Goal: Book appointment/travel/reservation

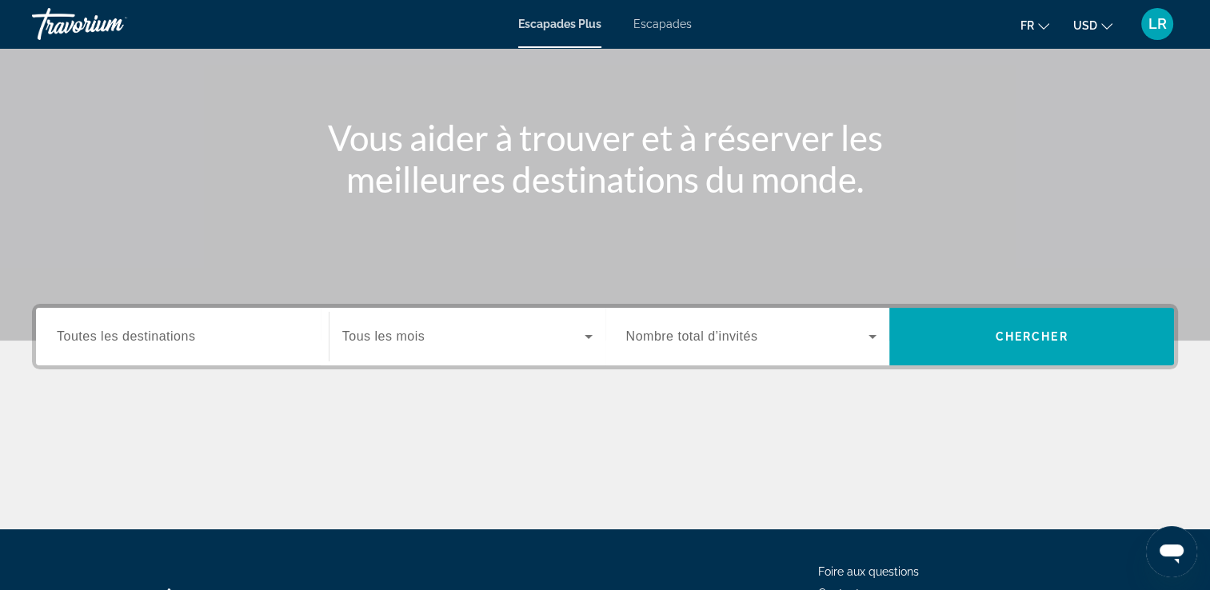
scroll to position [150, 0]
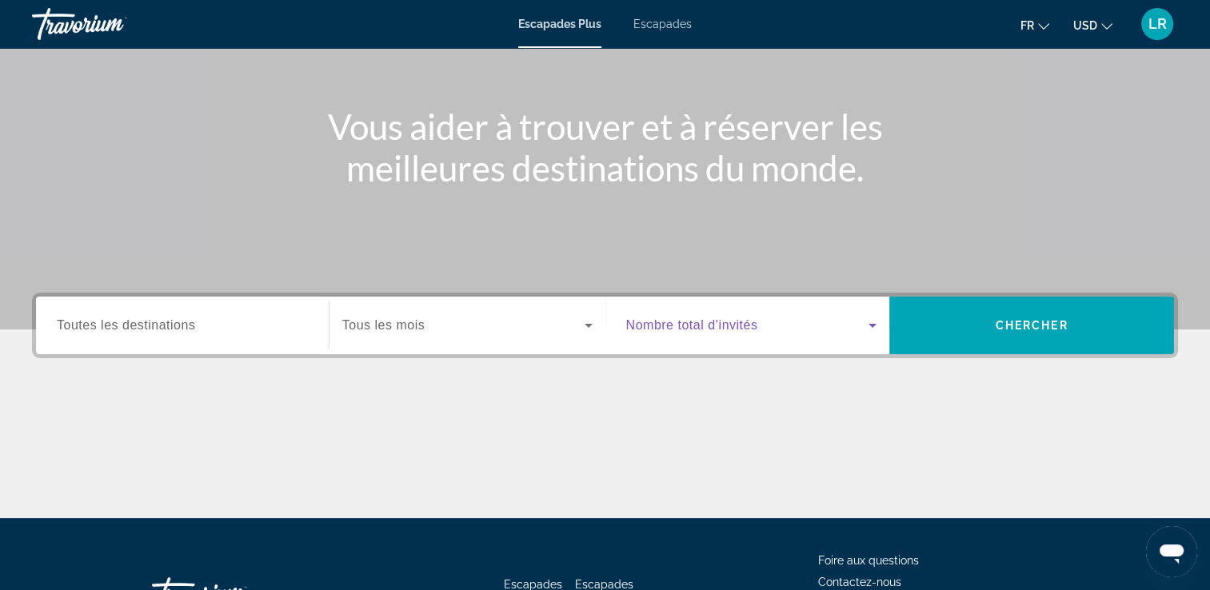
click at [840, 330] on span "Widget de recherche" at bounding box center [747, 325] width 243 height 19
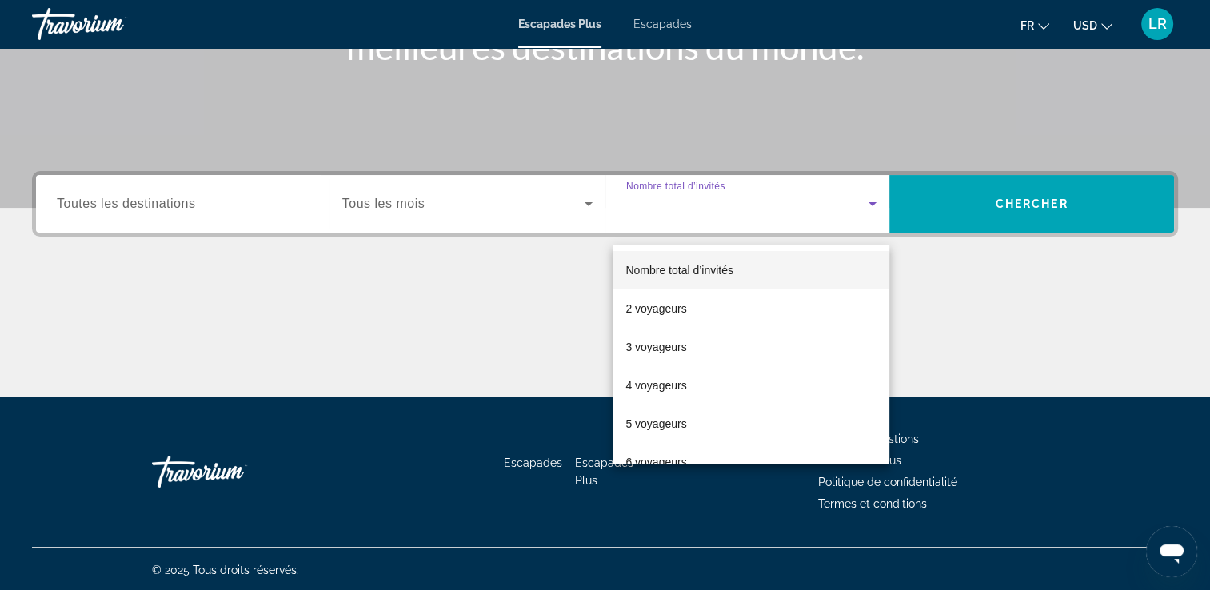
scroll to position [274, 0]
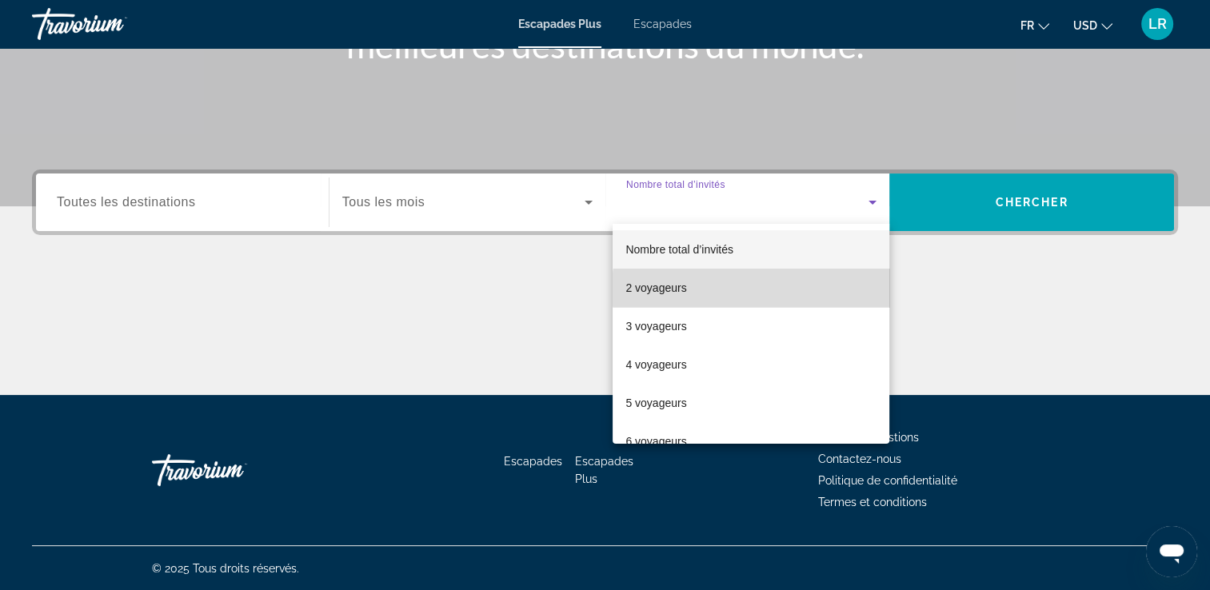
click at [777, 290] on mat-option "2 voyageurs" at bounding box center [751, 288] width 277 height 38
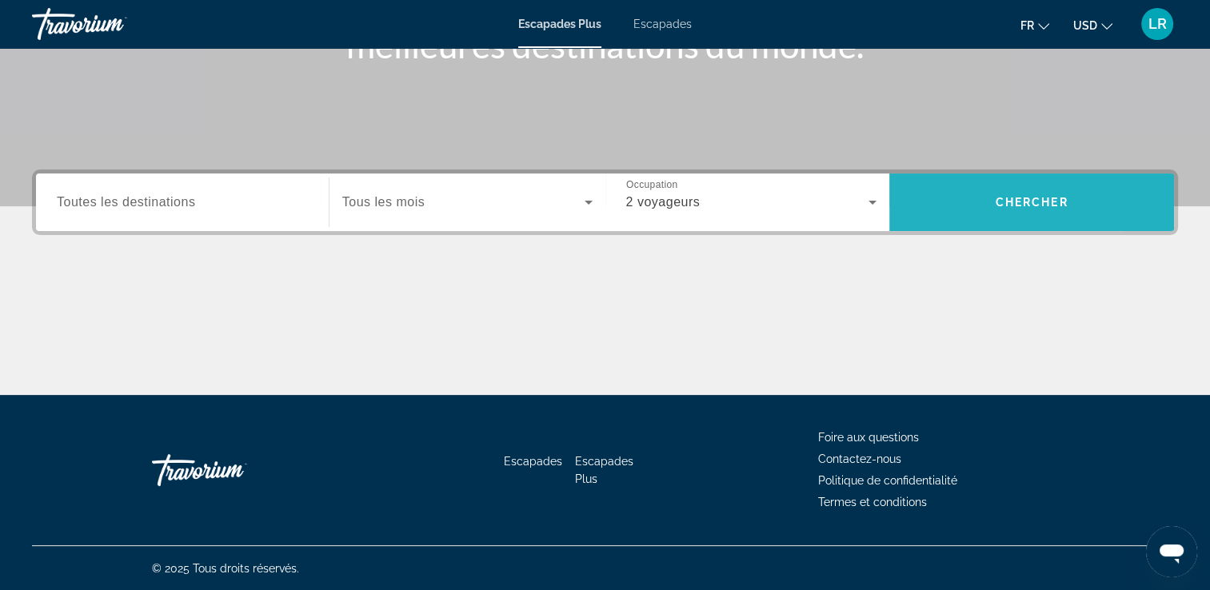
click at [946, 201] on span "Widget de recherche" at bounding box center [1031, 202] width 285 height 38
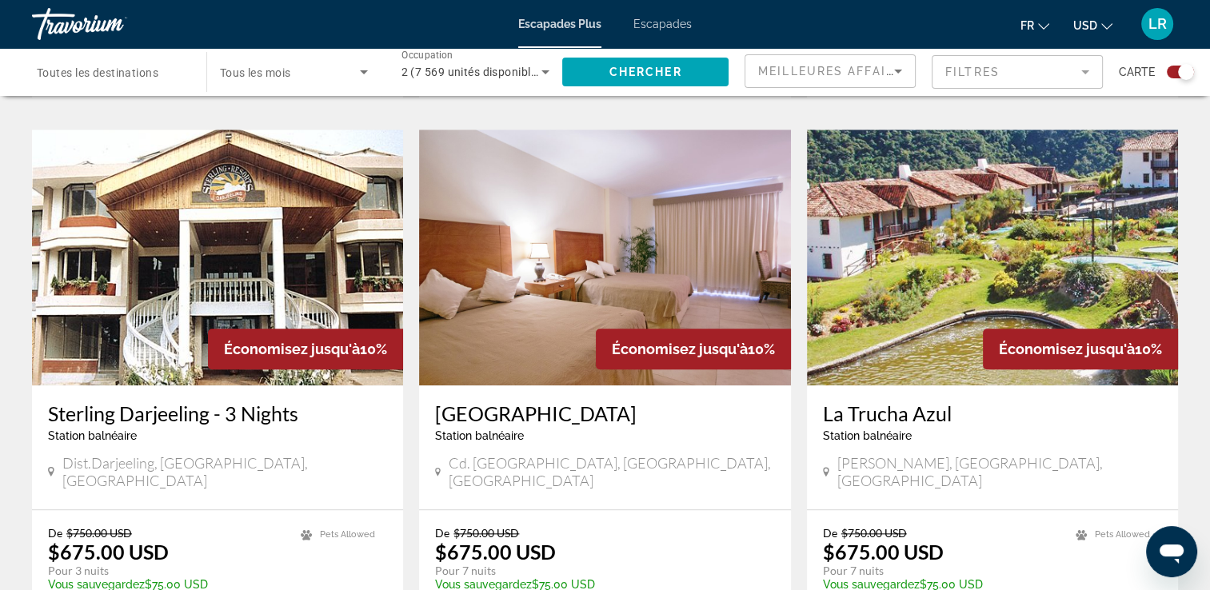
scroll to position [1653, 0]
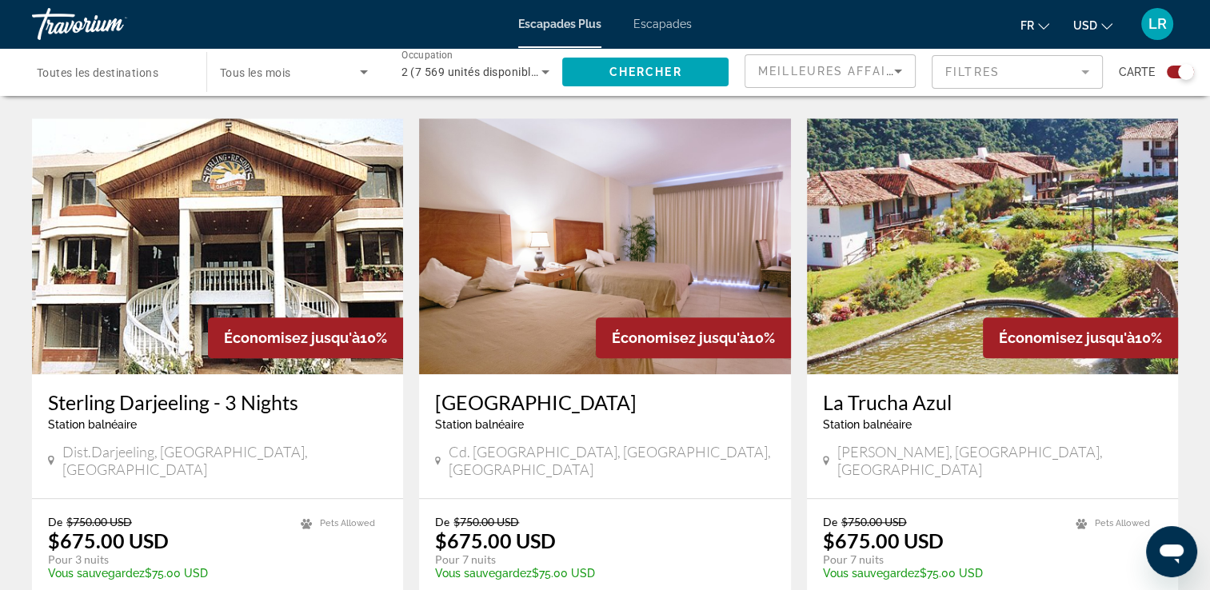
click at [897, 324] on img "Contenu principal" at bounding box center [992, 246] width 371 height 256
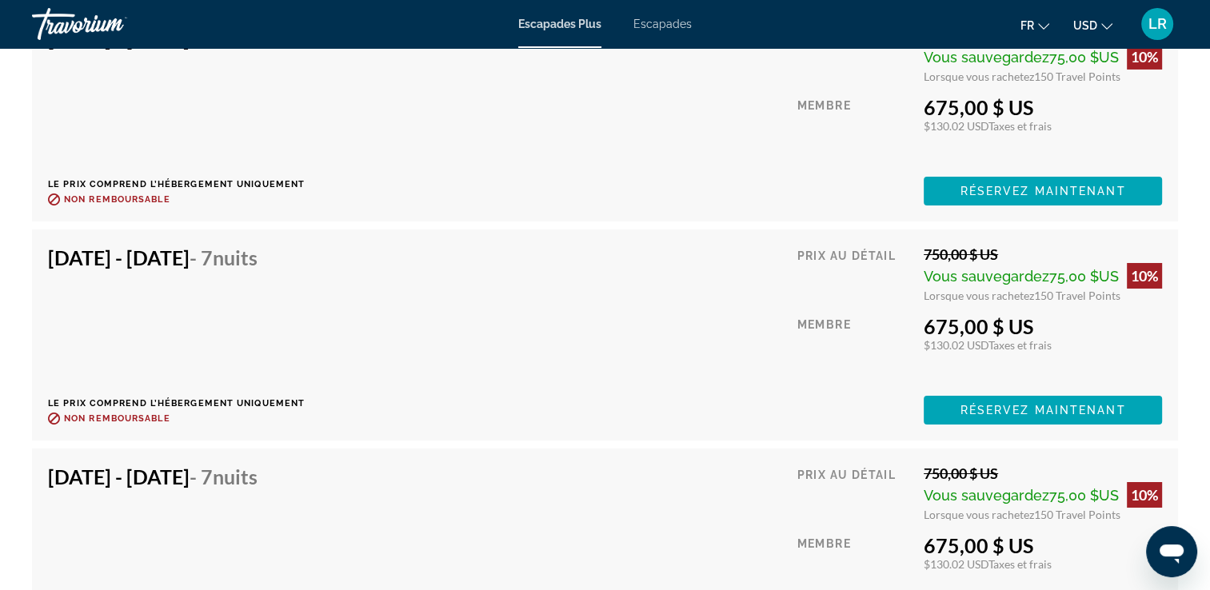
scroll to position [11451, 0]
